Goal: Navigation & Orientation: Find specific page/section

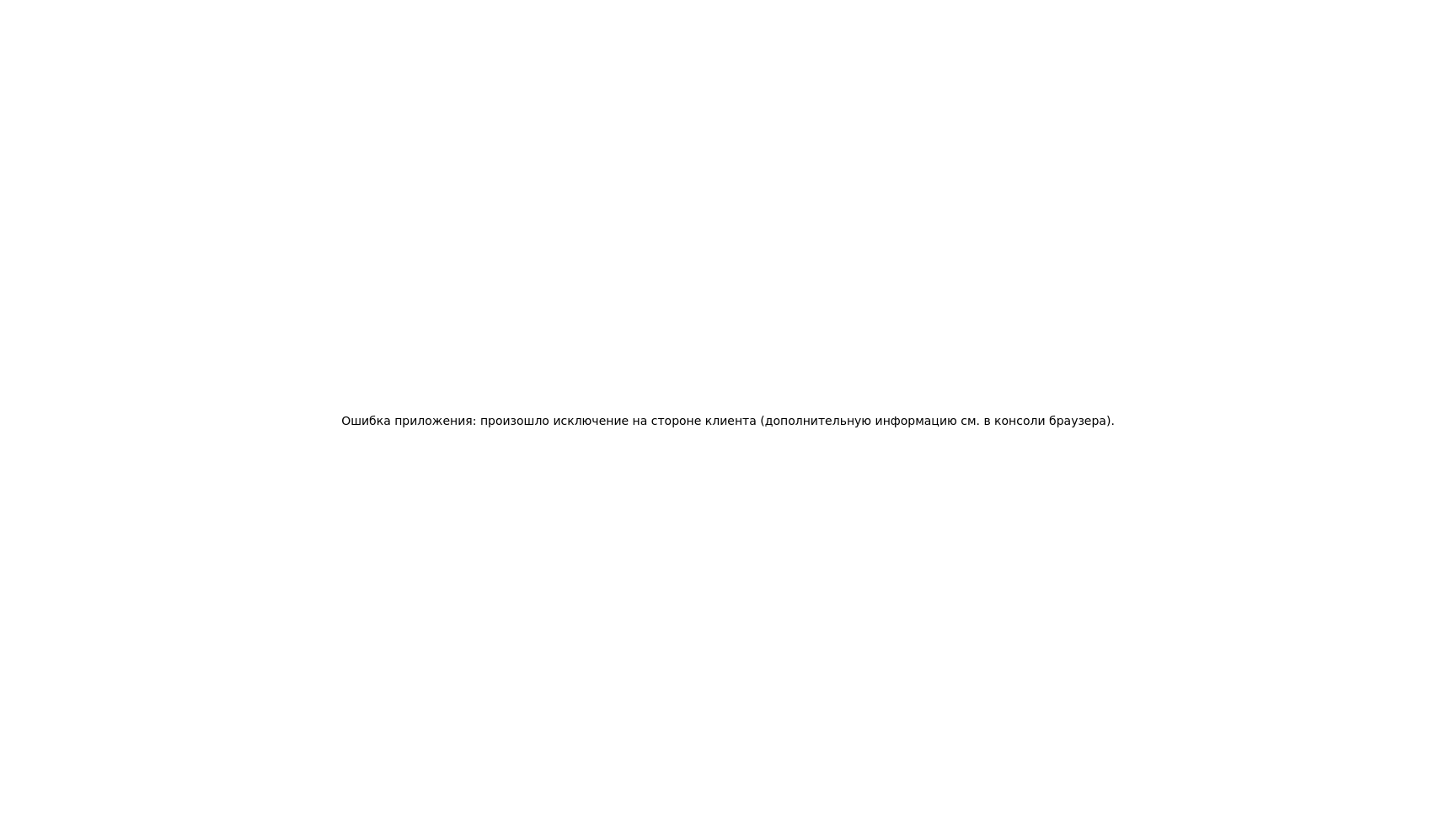
click at [962, 329] on div "Ошибка приложения: произошло исключение на стороне клиента (дополнительную инфо…" at bounding box center [728, 419] width 1456 height 838
click at [805, 276] on div "Ошибка приложения: произошло исключение на стороне клиента (дополнительную инфо…" at bounding box center [728, 419] width 1456 height 838
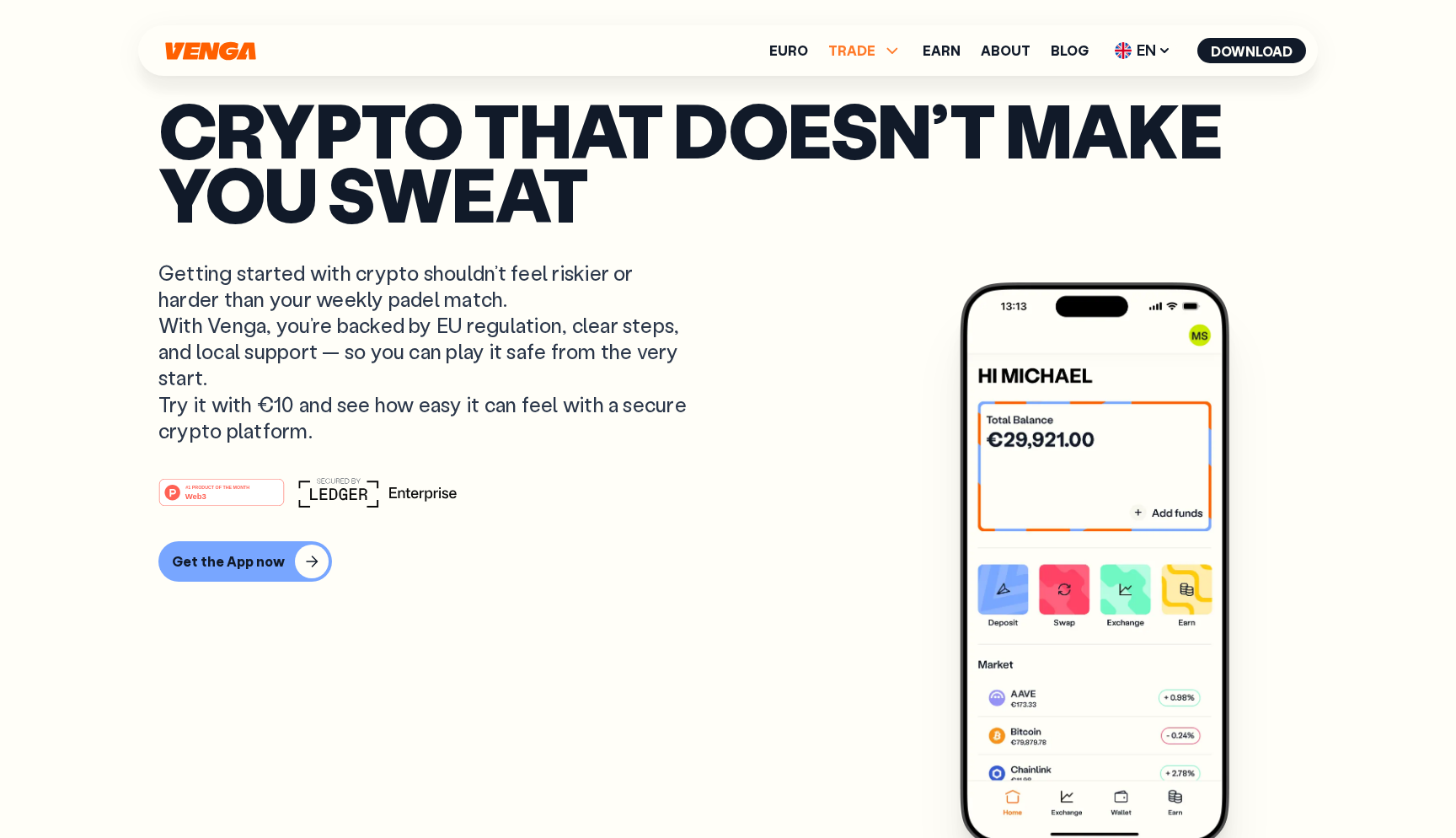
click at [841, 48] on span "TRADE" at bounding box center [852, 51] width 47 height 14
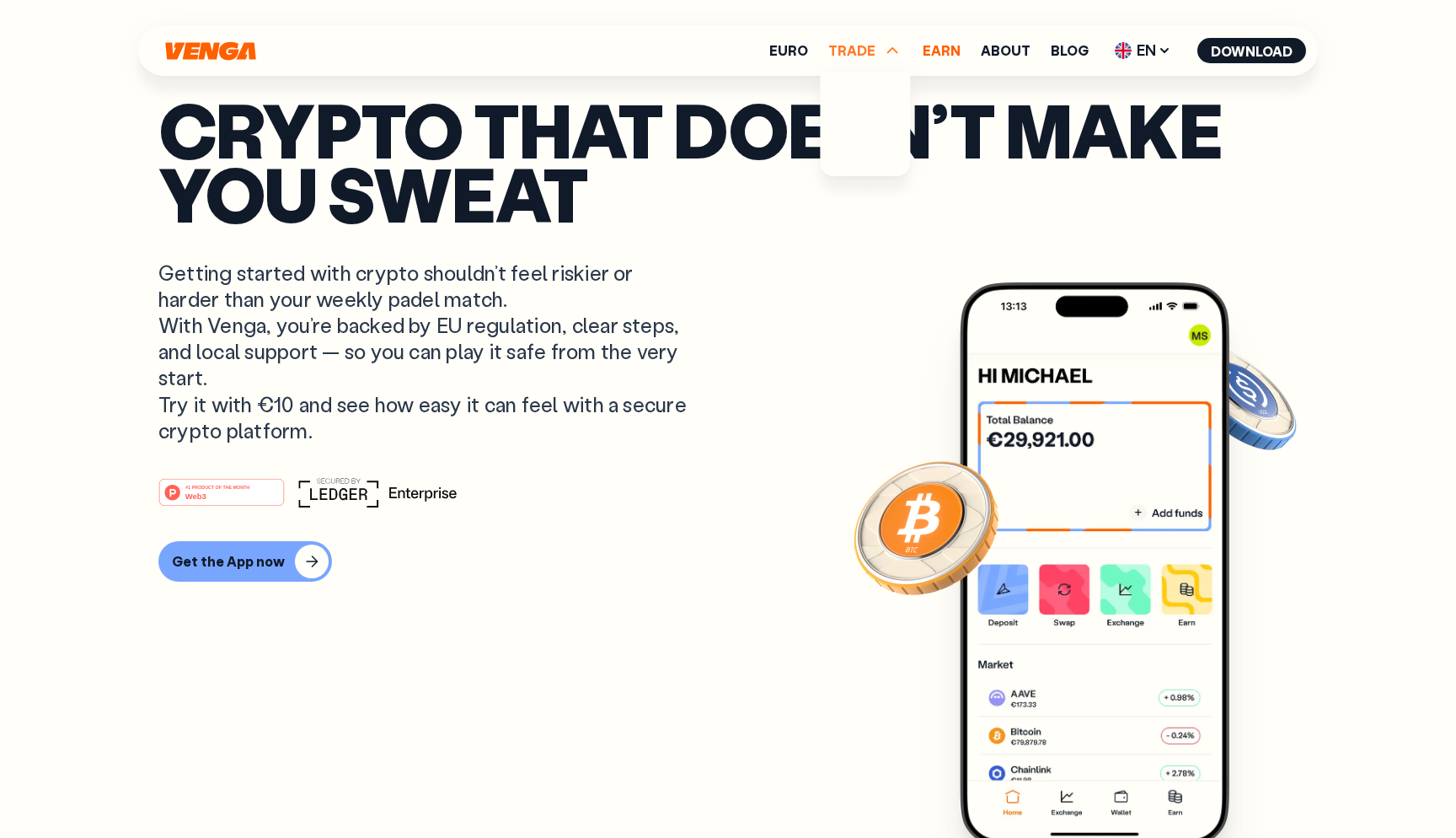
click at [932, 45] on link "Earn" at bounding box center [942, 51] width 38 height 14
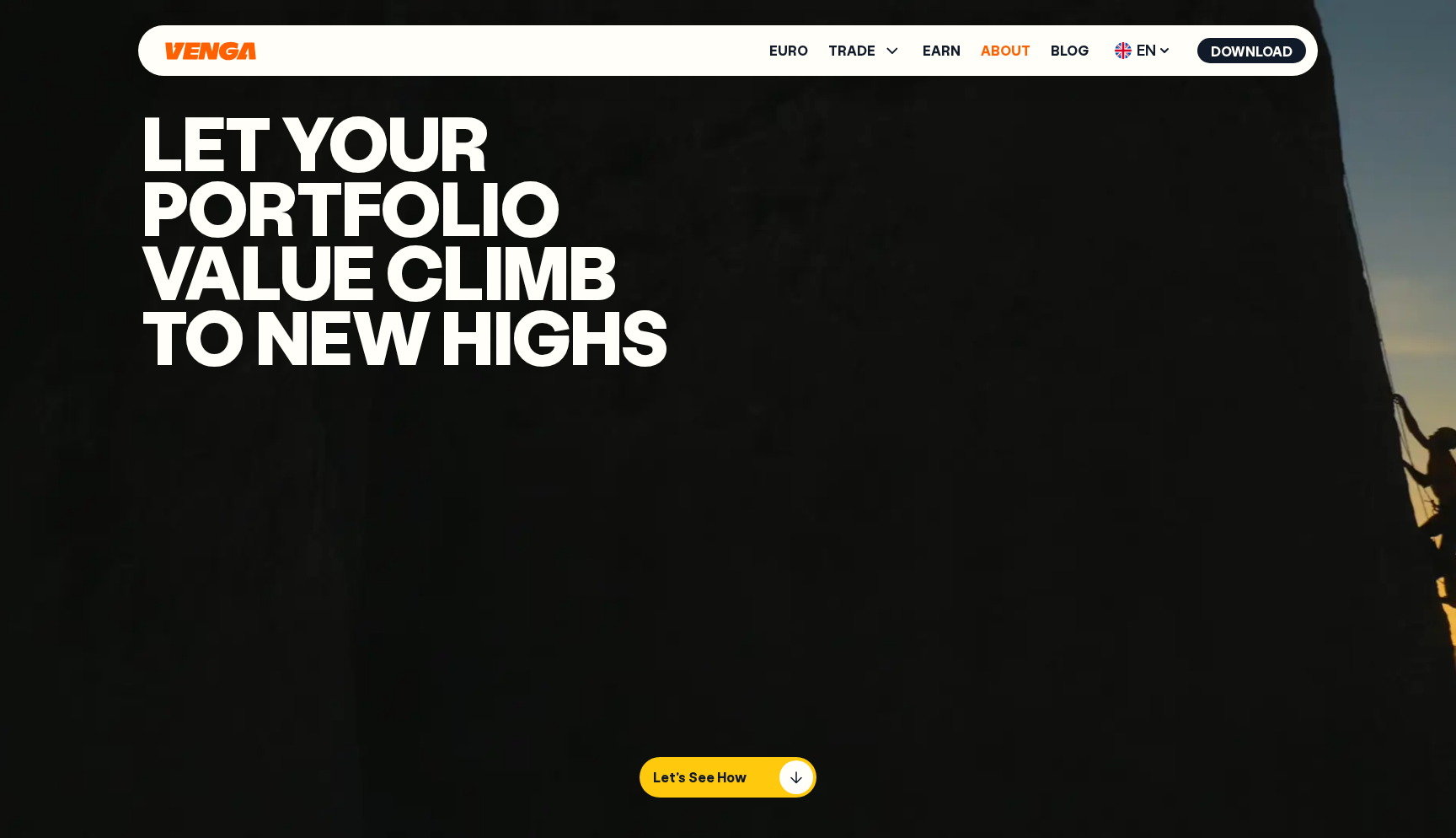
click at [1020, 51] on link "About" at bounding box center [1006, 51] width 50 height 14
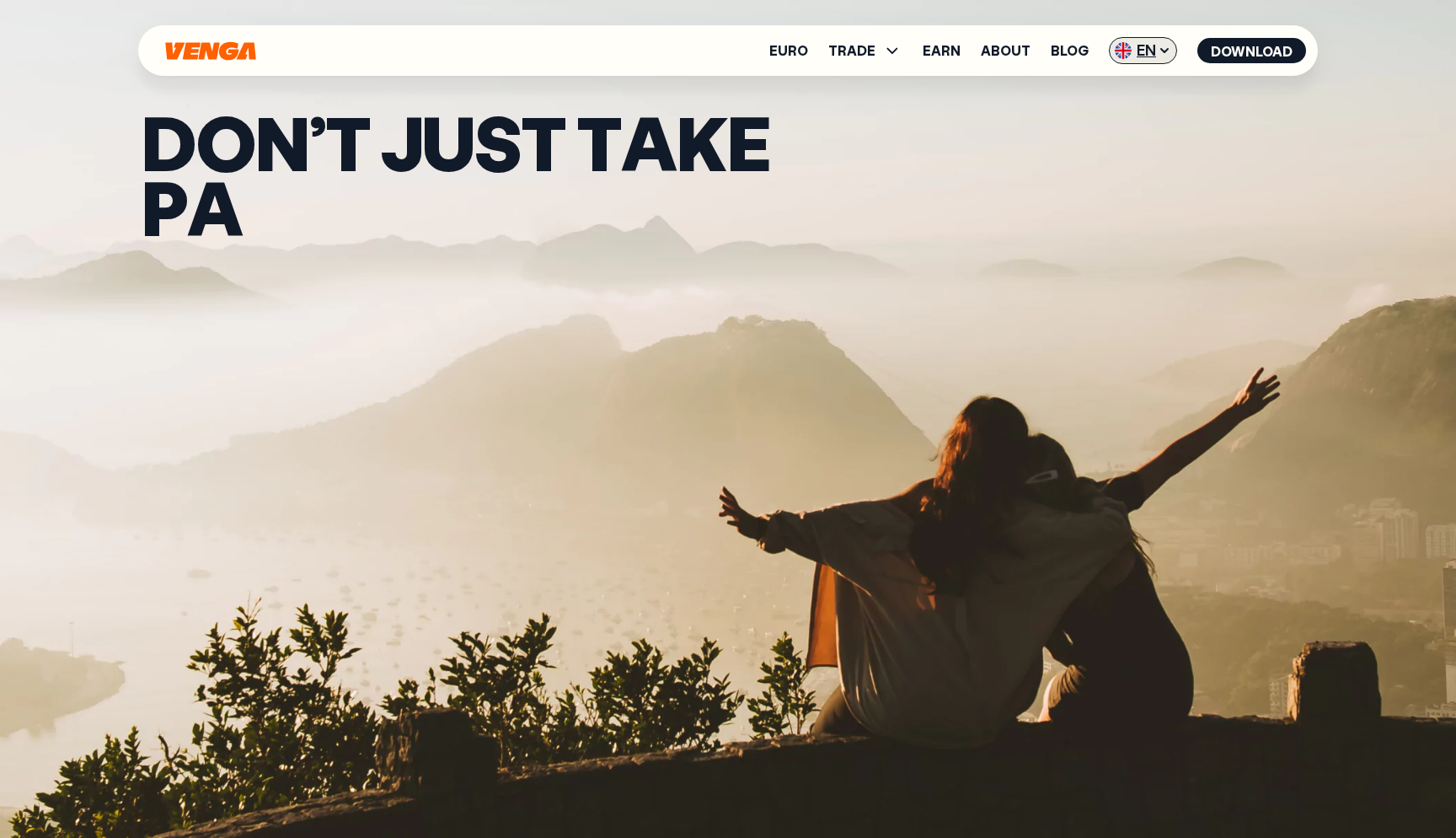
click at [1133, 47] on span "EN" at bounding box center [1144, 51] width 68 height 27
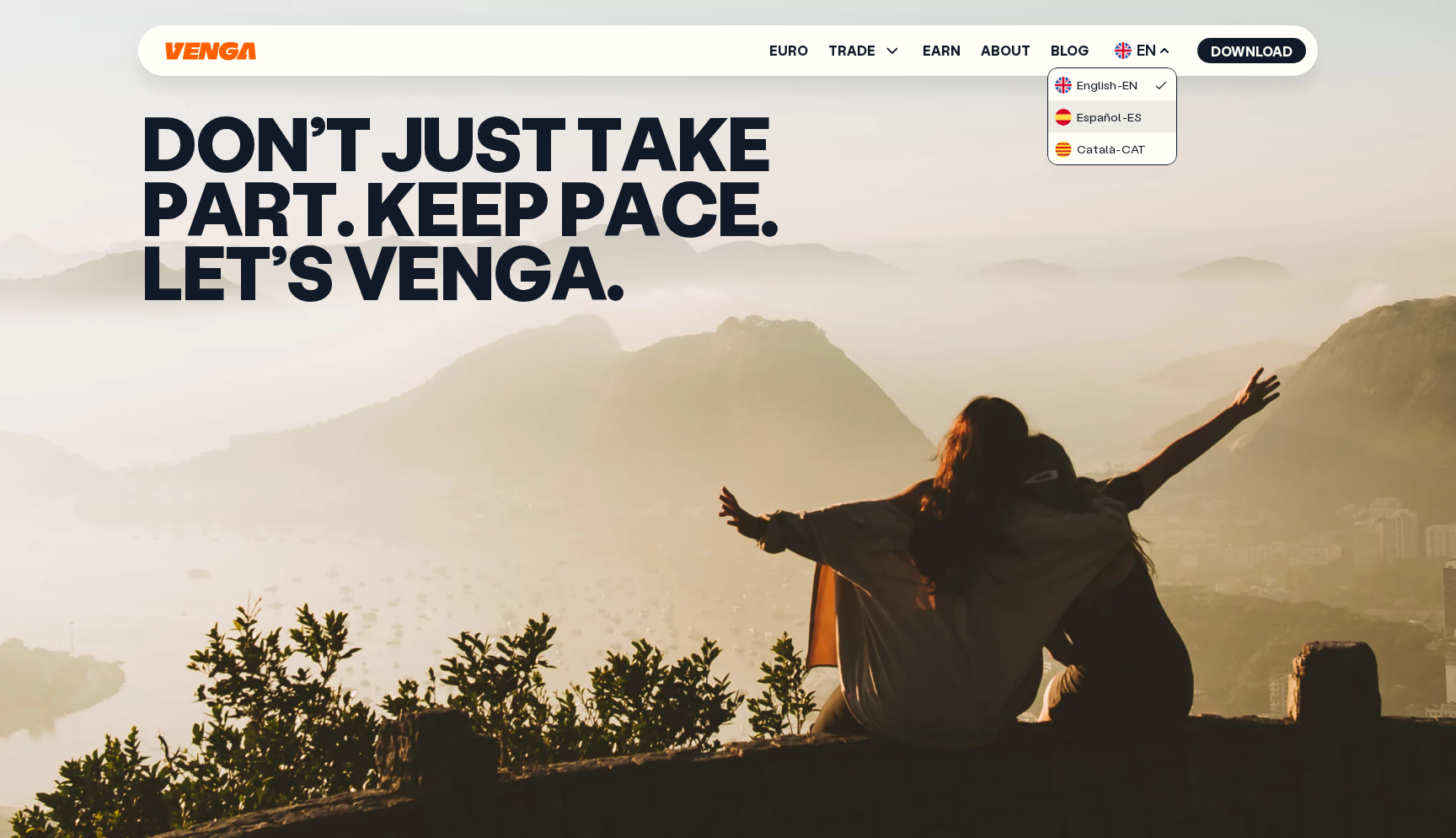
click at [1120, 116] on div "Español - ES" at bounding box center [1098, 117] width 86 height 17
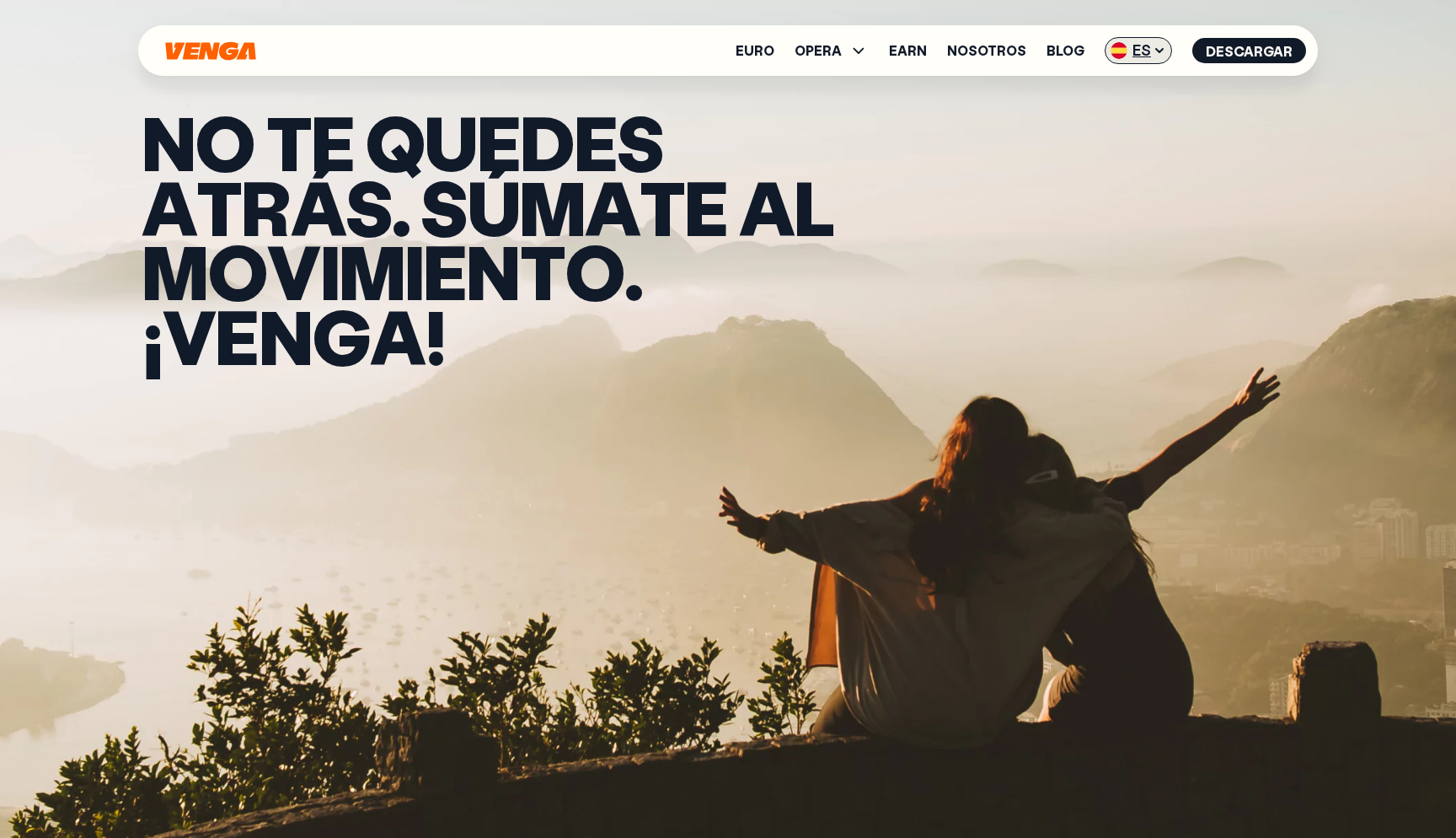
click at [1151, 39] on span "ES" at bounding box center [1138, 51] width 68 height 27
click at [1117, 147] on div "Català - CAT" at bounding box center [1096, 149] width 91 height 17
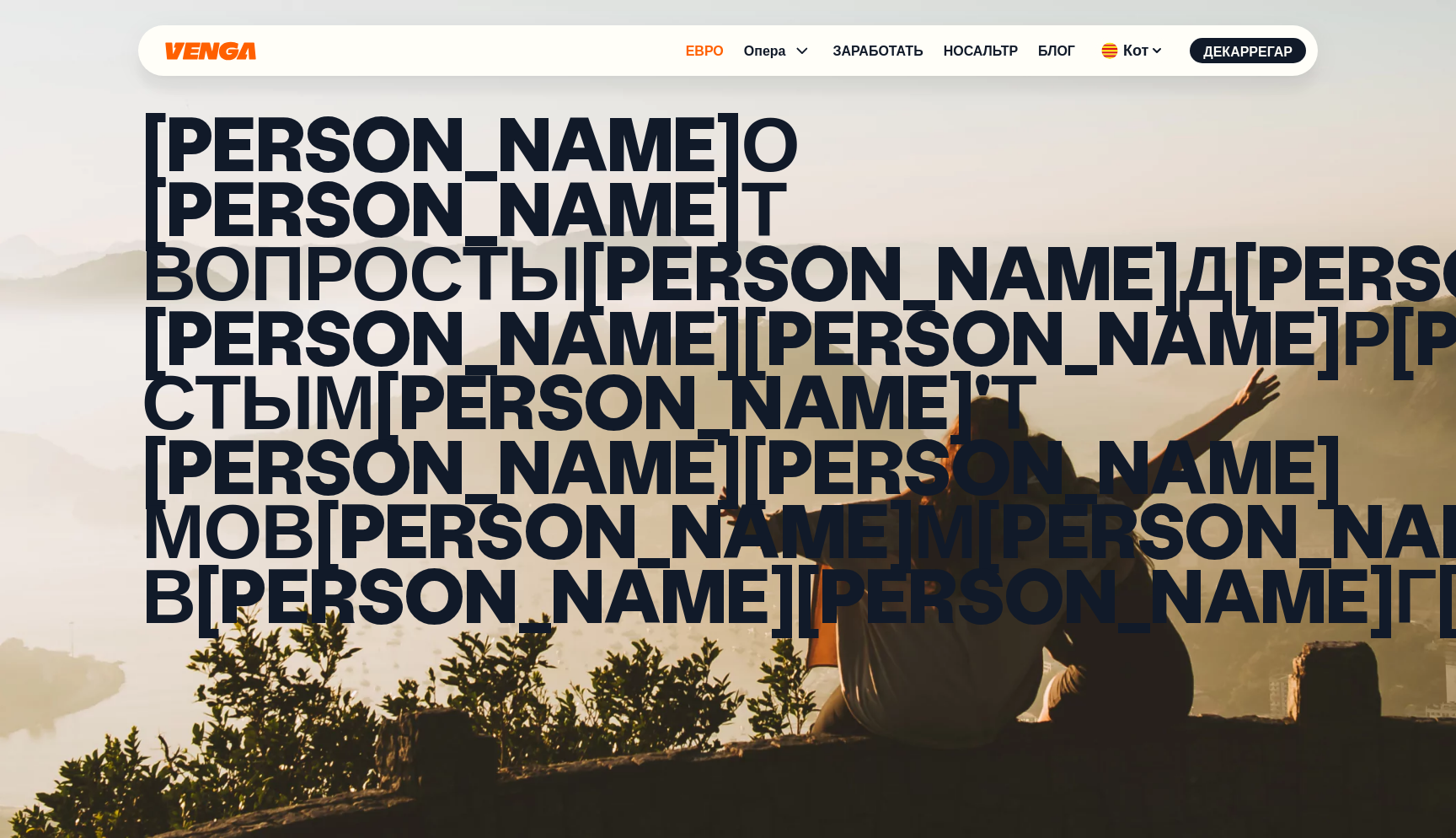
click at [700, 48] on link "Евро" at bounding box center [705, 51] width 38 height 14
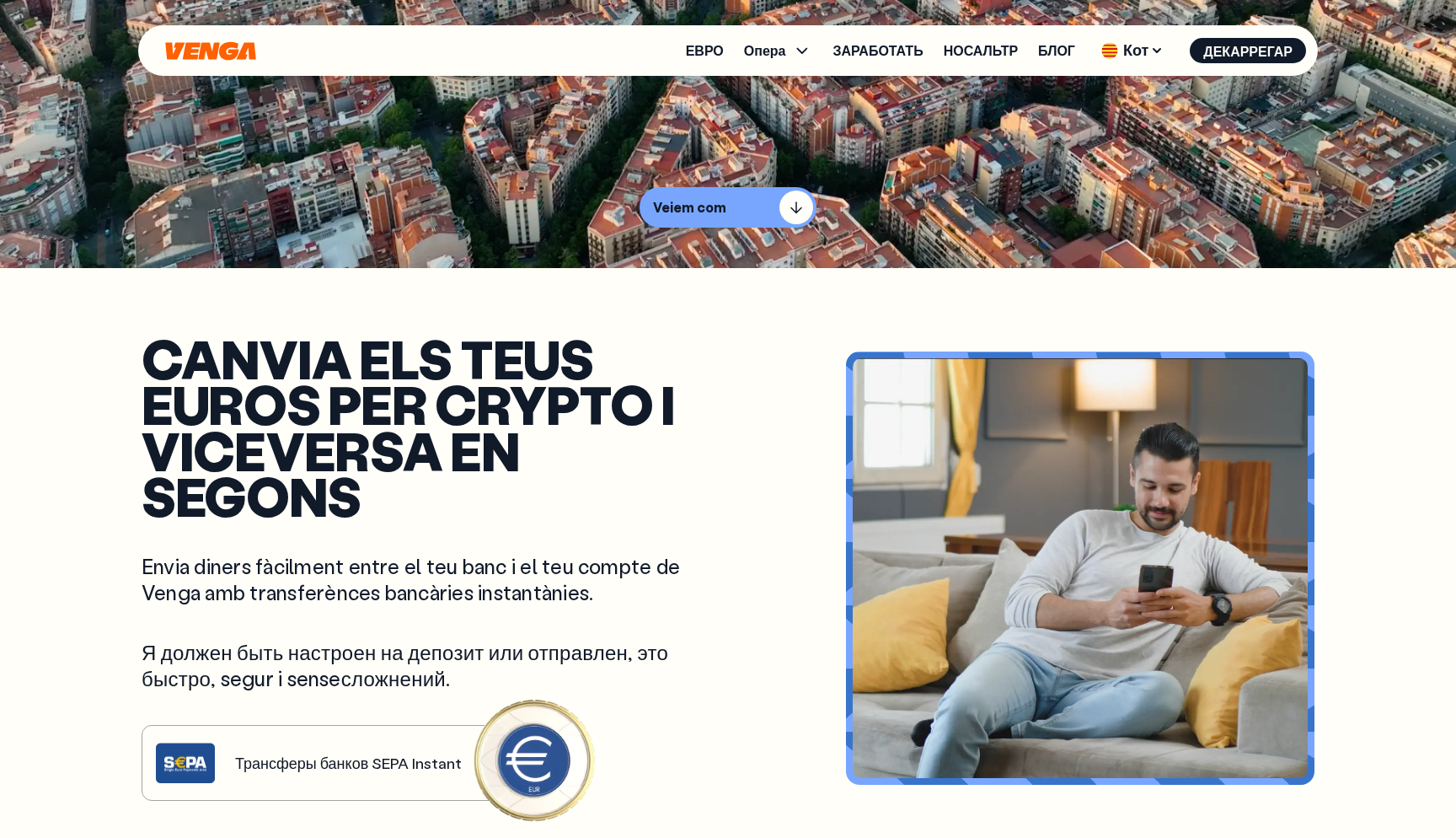
scroll to position [572, 0]
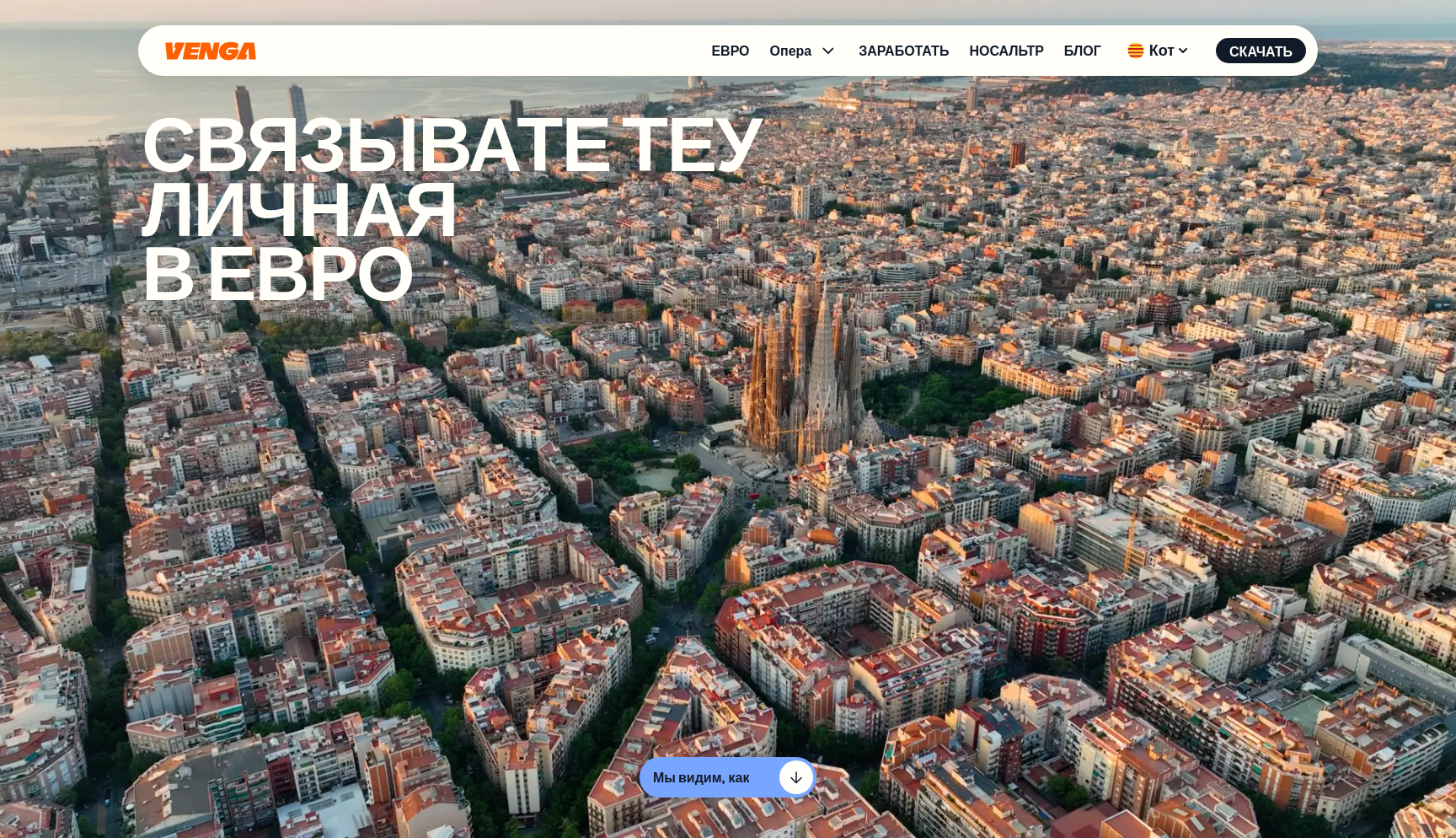
click at [732, 66] on div "Евро Опера КУПИТЬ Я приду Отправить Обмен ЗАРАБОТАТЬ НОСАЛЬТР блог Кот Английск…" at bounding box center [728, 51] width 1180 height 51
click at [718, 48] on link "Евро" at bounding box center [730, 51] width 38 height 14
click at [223, 52] on icon "Начать" at bounding box center [210, 51] width 90 height 19
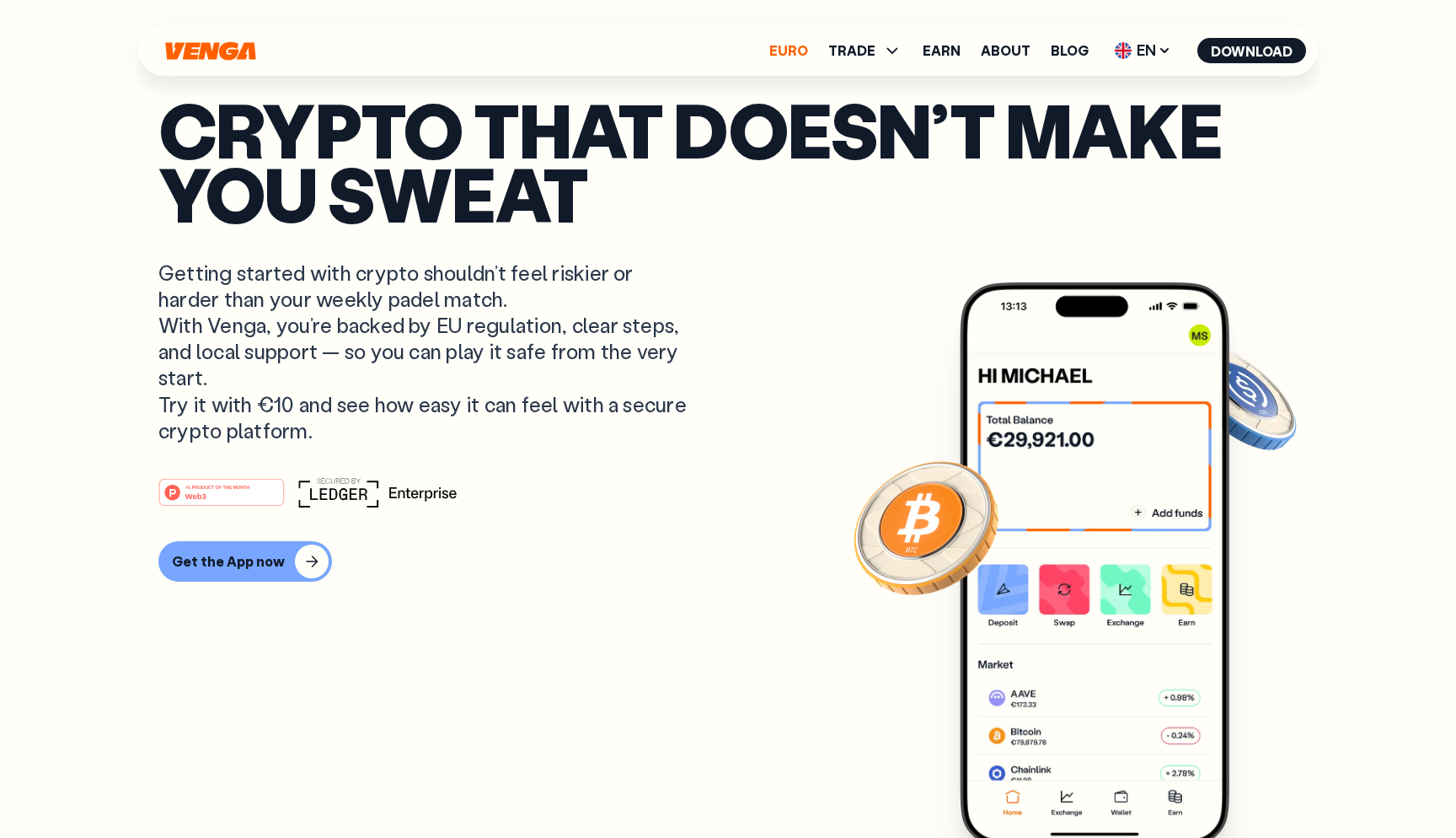
click at [787, 47] on link "Euro" at bounding box center [788, 51] width 39 height 14
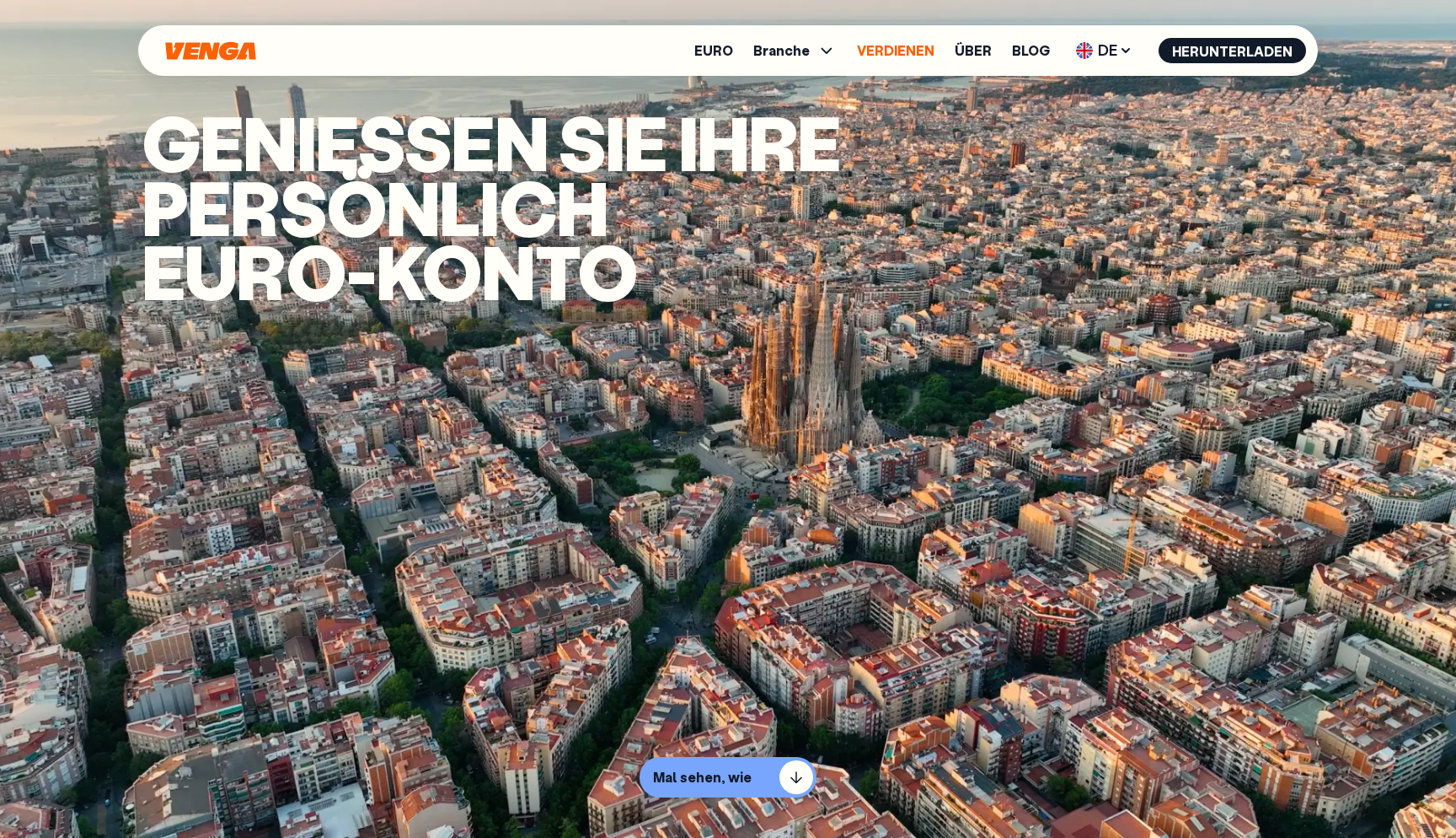
click at [886, 54] on link "VERDIENEN" at bounding box center [895, 51] width 78 height 14
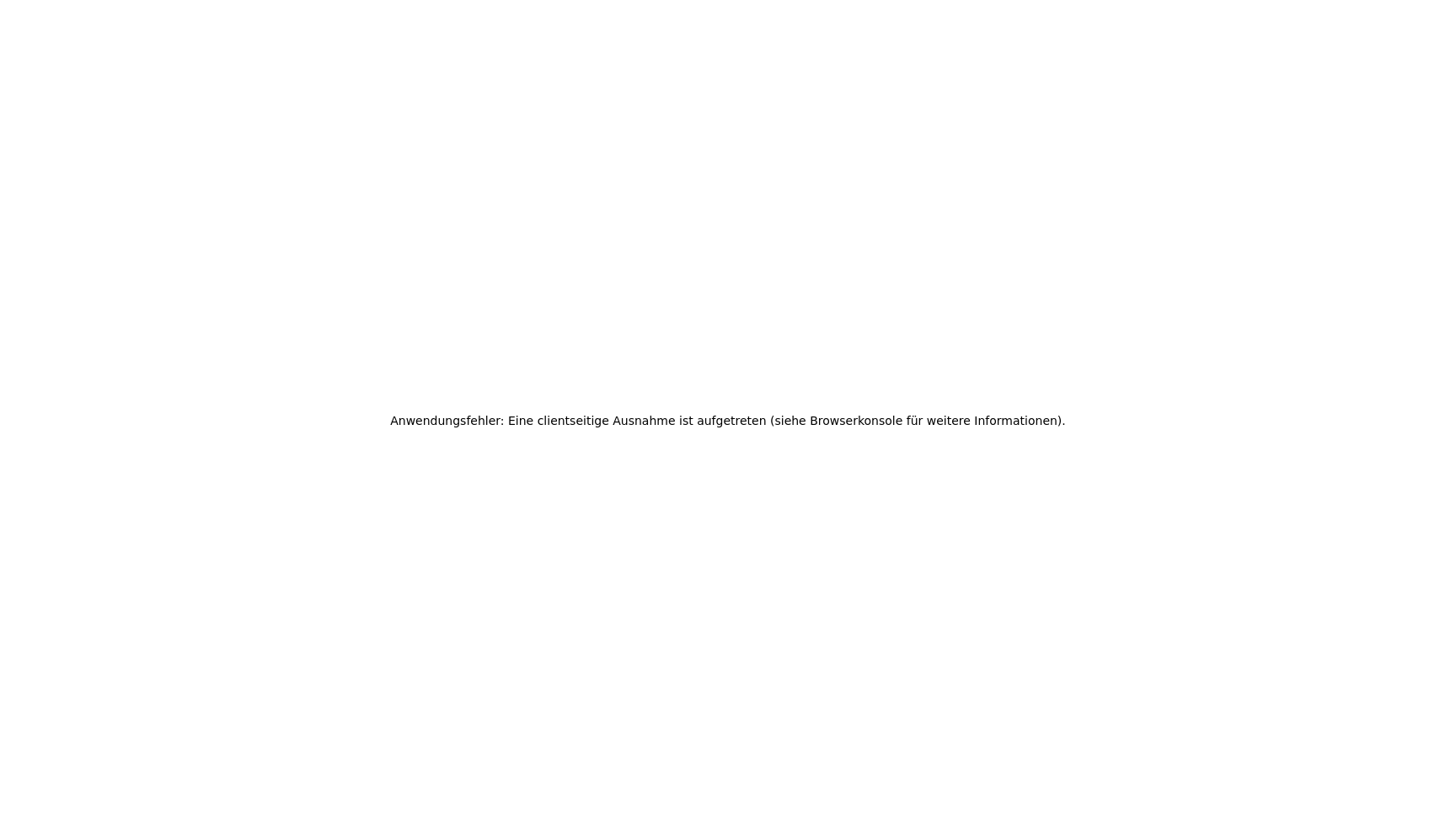
click at [633, 419] on h2 "Anwendungsfehler: Eine clientseitige Ausnahme ist aufgetreten (siehe Browserkon…" at bounding box center [728, 421] width 676 height 24
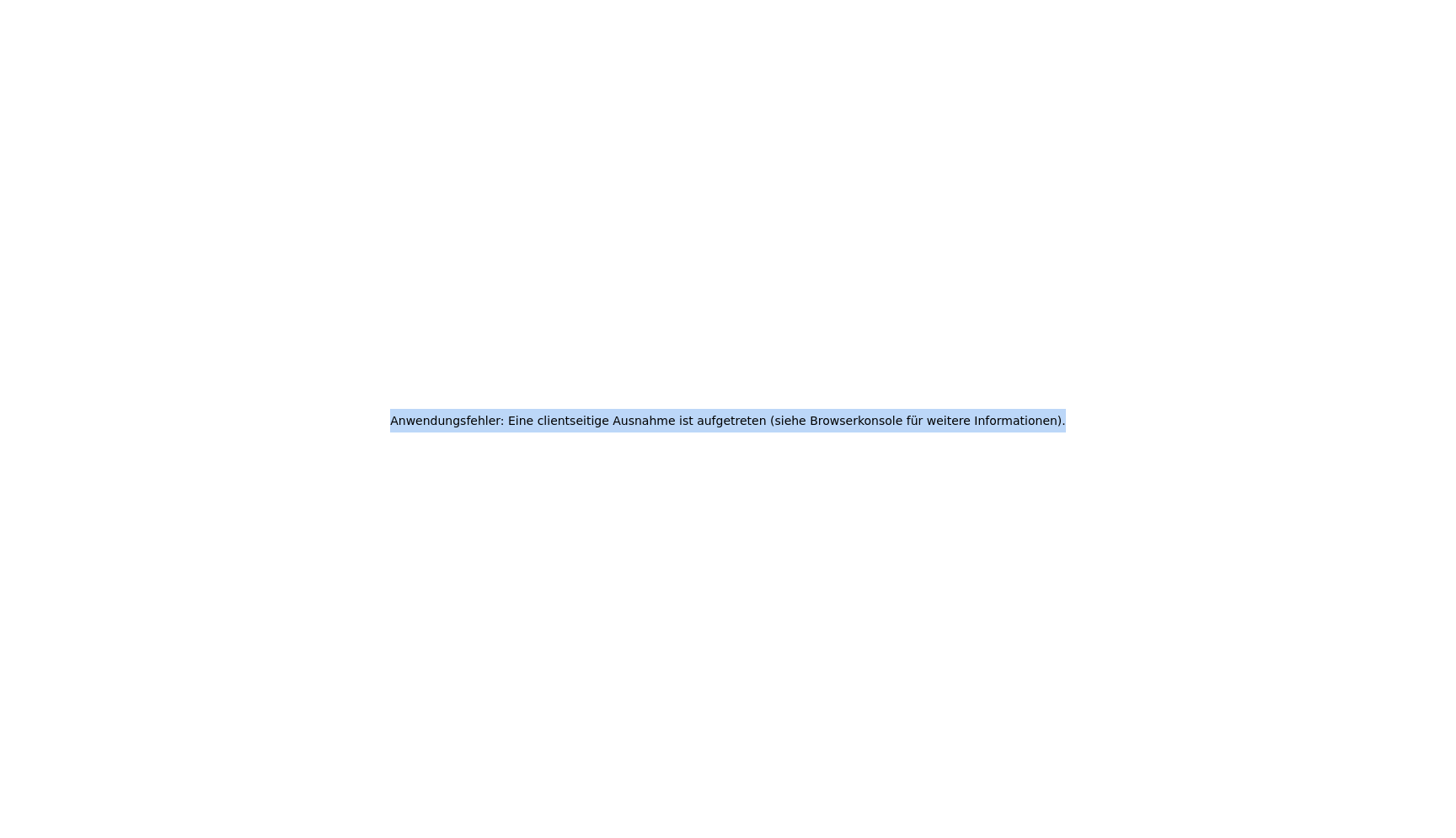
click at [633, 419] on h2 "Anwendungsfehler: Eine clientseitige Ausnahme ist aufgetreten (siehe Browserkon…" at bounding box center [728, 421] width 676 height 24
